Goal: Task Accomplishment & Management: Manage account settings

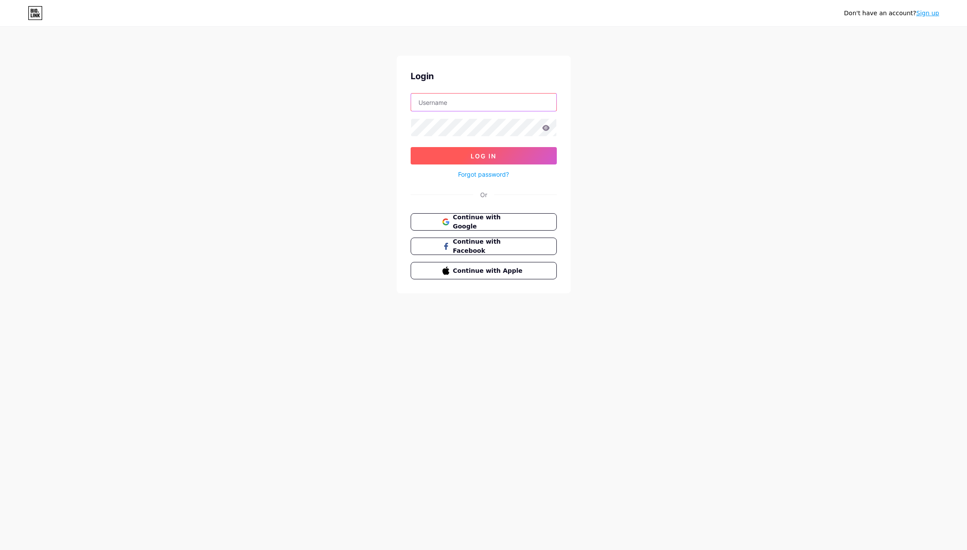
type input "[PERSON_NAME][EMAIL_ADDRESS][DOMAIN_NAME]"
click at [464, 159] on button "Log In" at bounding box center [484, 155] width 146 height 17
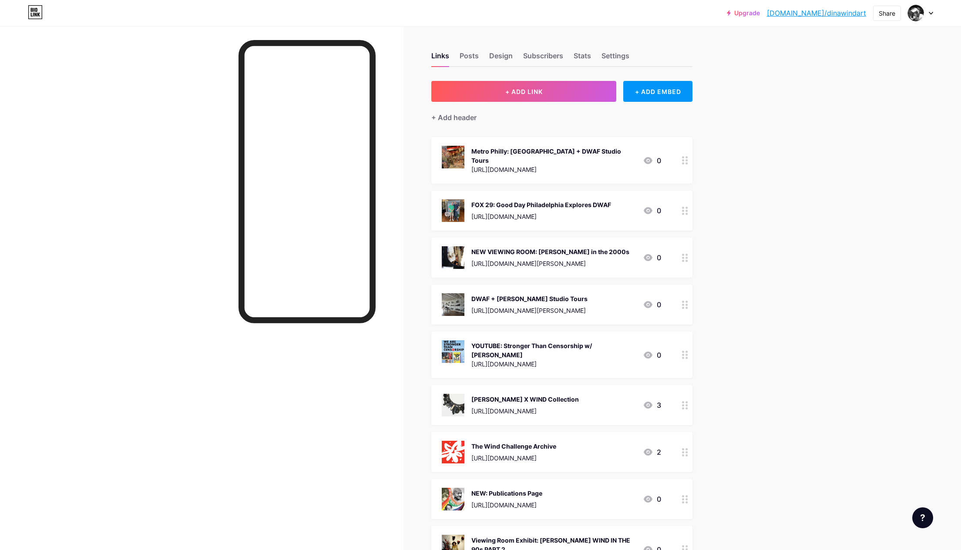
click at [621, 247] on div "NEW VIEWING ROOM: [PERSON_NAME] in the 2000s" at bounding box center [550, 251] width 158 height 9
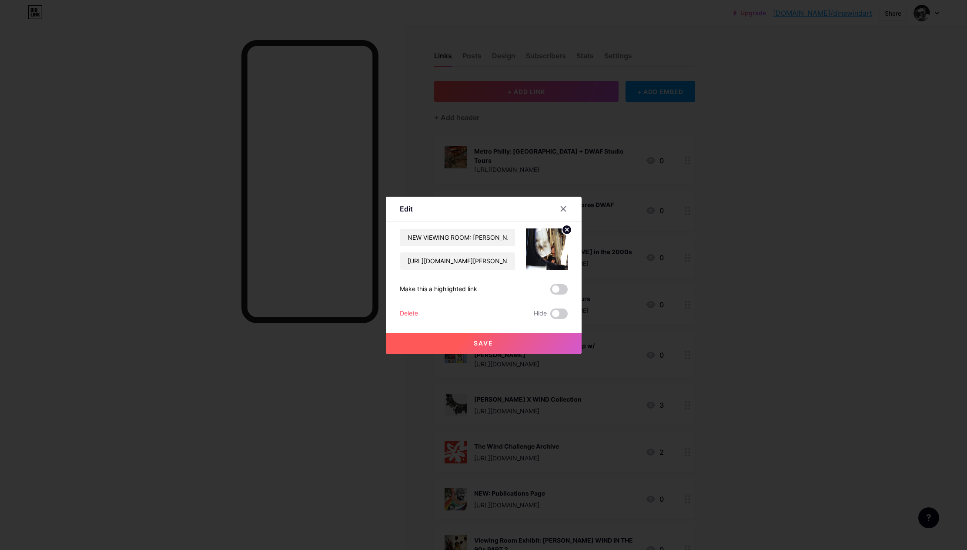
click at [407, 315] on div "Delete" at bounding box center [409, 314] width 18 height 10
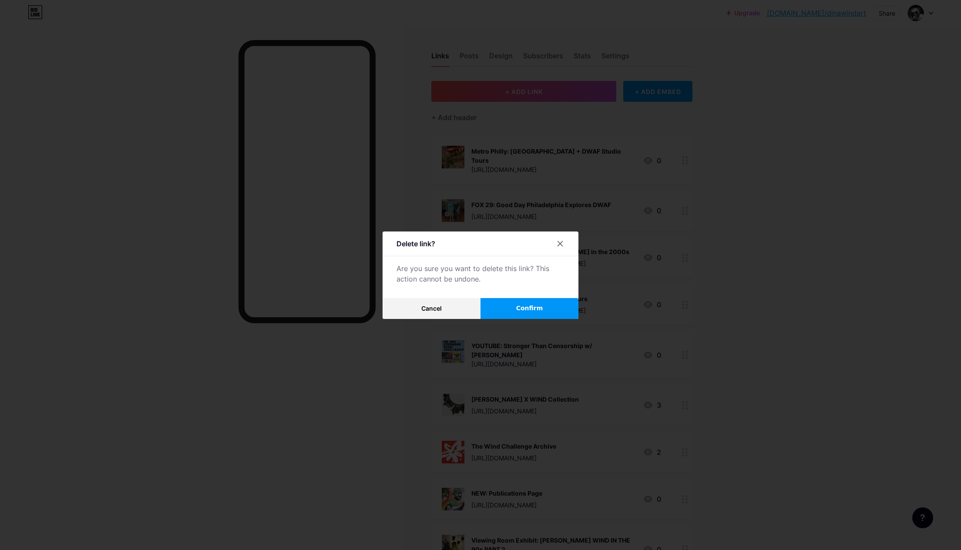
click at [515, 309] on button "Confirm" at bounding box center [529, 308] width 98 height 21
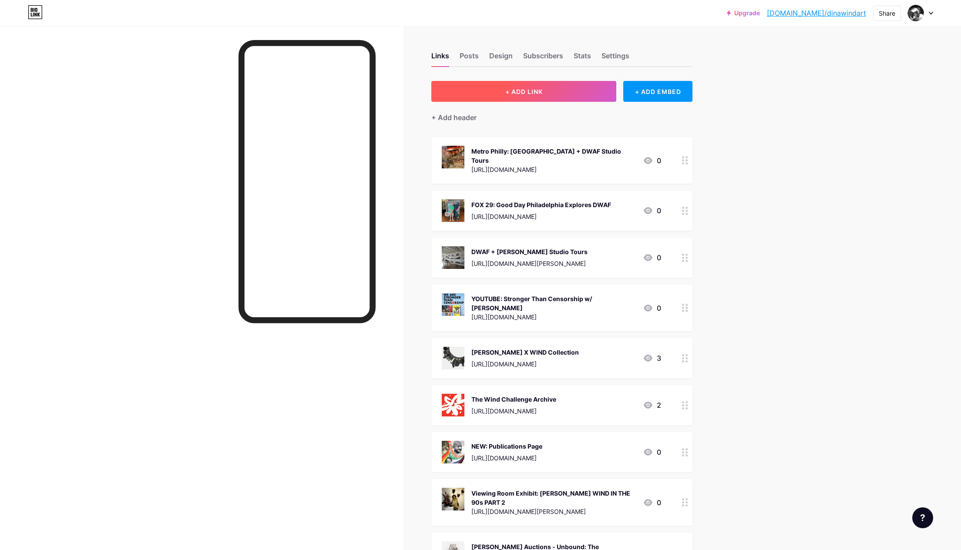
click at [506, 86] on button "+ ADD LINK" at bounding box center [523, 91] width 185 height 21
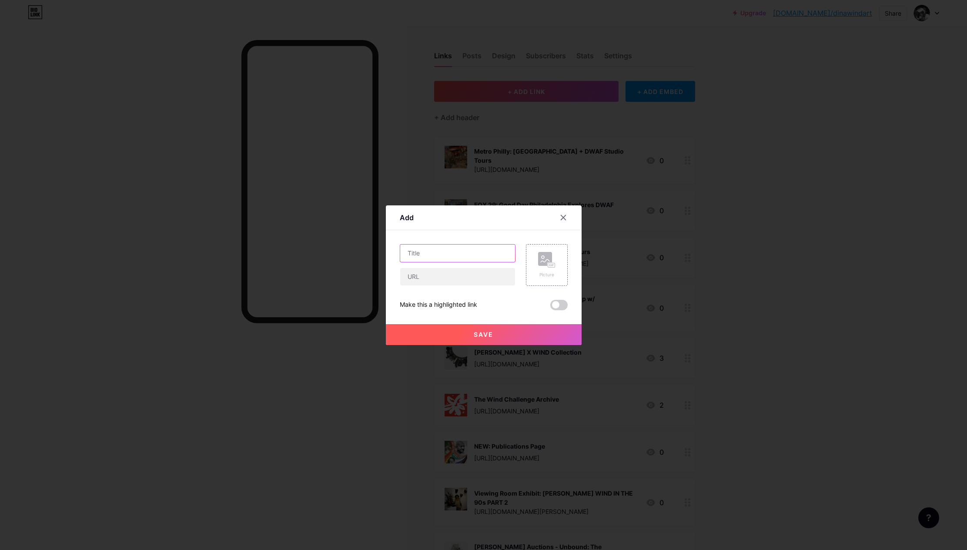
click at [431, 251] on input "text" at bounding box center [457, 253] width 115 height 17
type input "NEW VIEWING ROOM: [PERSON_NAME]"
click at [448, 282] on input "text" at bounding box center [457, 276] width 115 height 17
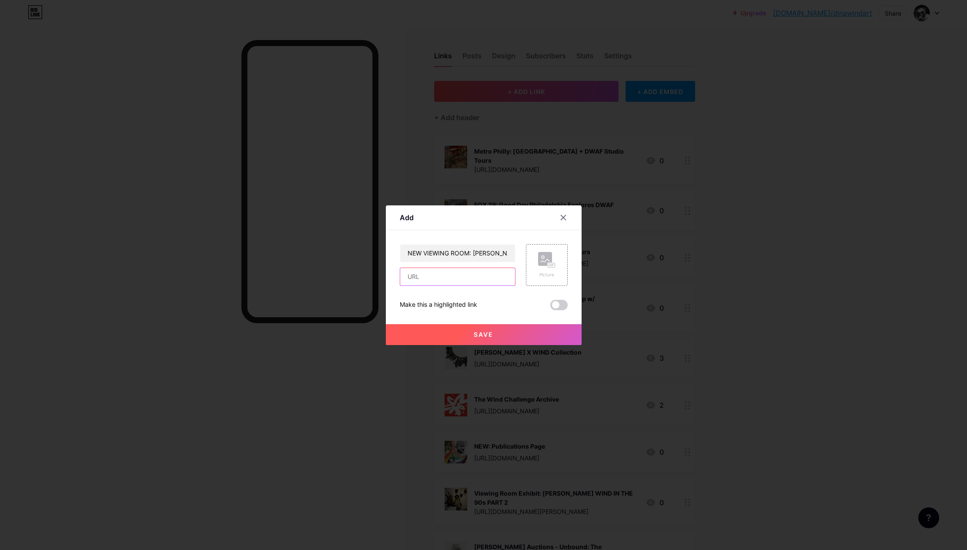
paste input "[URL][DOMAIN_NAME][PERSON_NAME]"
type input "[URL][DOMAIN_NAME][PERSON_NAME]"
click at [532, 263] on div "Picture" at bounding box center [547, 265] width 42 height 42
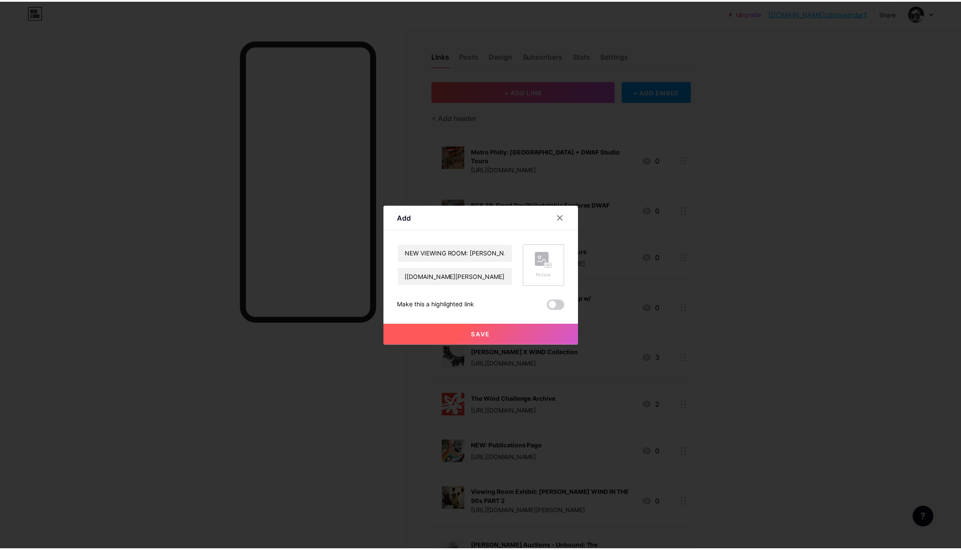
scroll to position [0, 0]
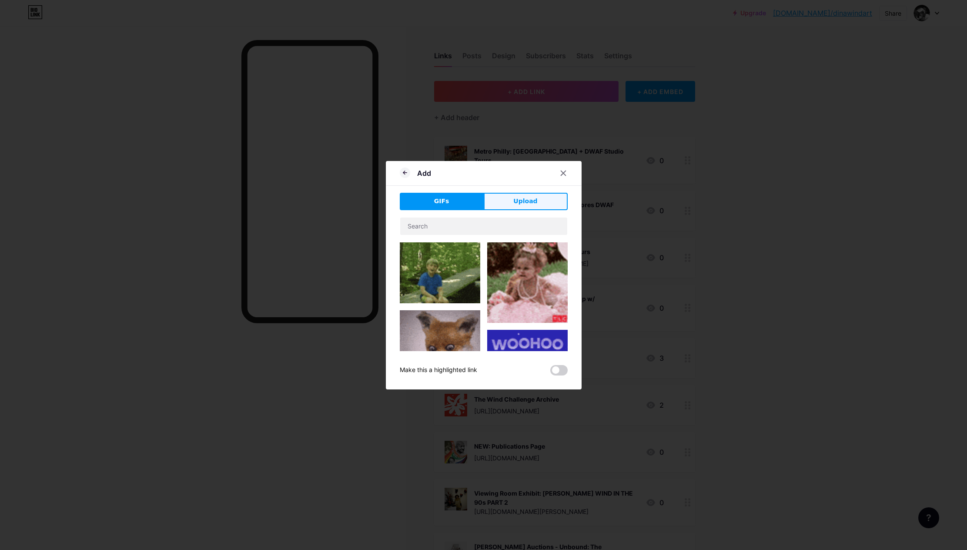
click at [521, 193] on button "Upload" at bounding box center [526, 201] width 84 height 17
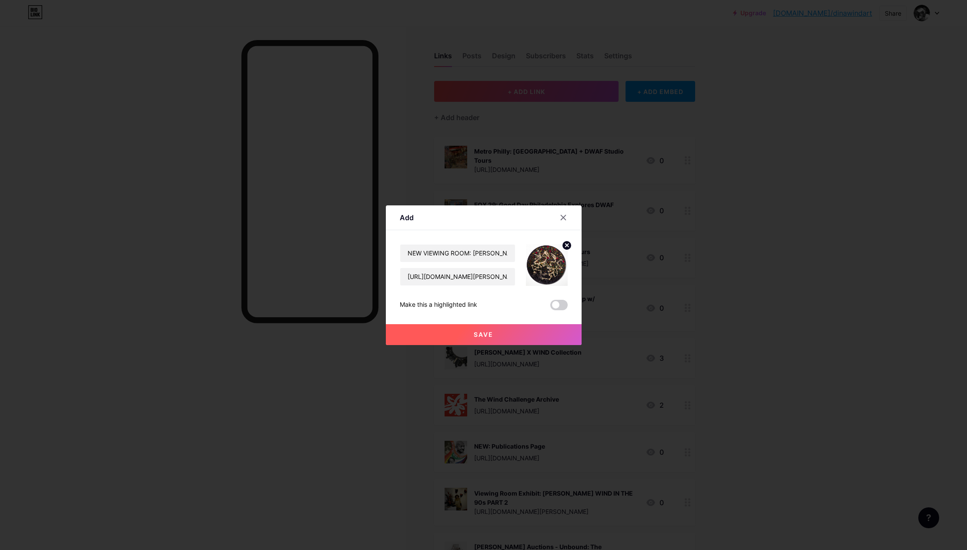
click at [467, 332] on button "Save" at bounding box center [484, 334] width 196 height 21
